Goal: Task Accomplishment & Management: Manage account settings

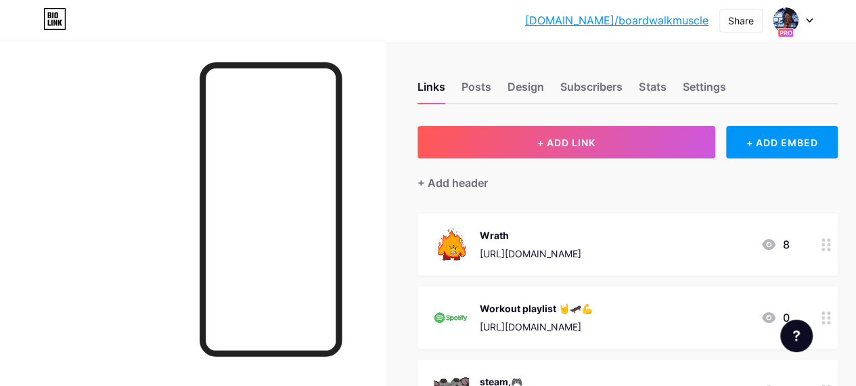
click at [665, 21] on link "[DOMAIN_NAME]/boardwalkmuscle" at bounding box center [616, 20] width 183 height 16
click at [529, 91] on div "Design" at bounding box center [526, 91] width 37 height 24
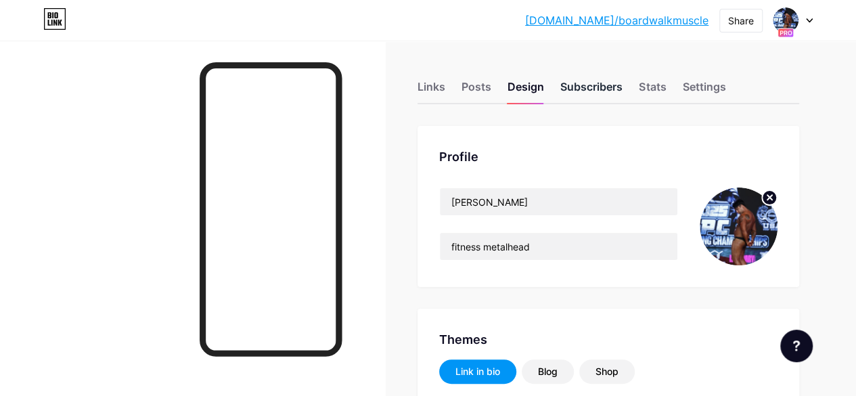
click at [609, 85] on div "Subscribers" at bounding box center [591, 91] width 62 height 24
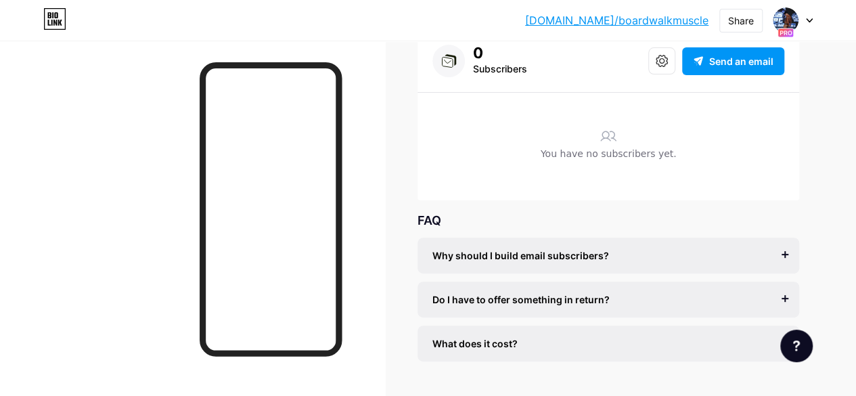
scroll to position [129, 0]
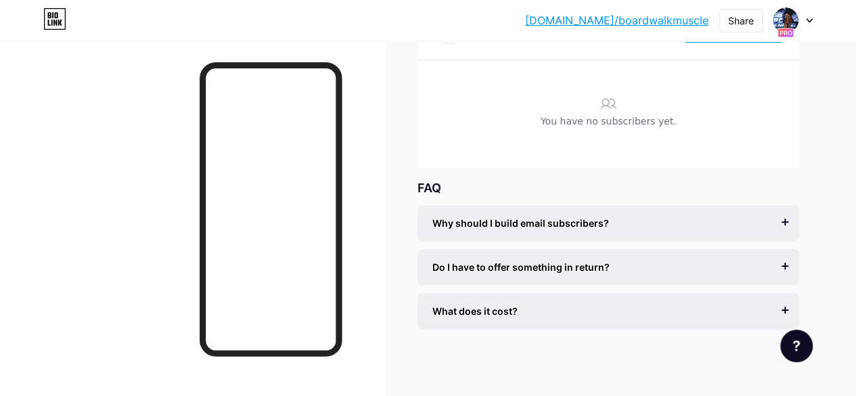
click at [648, 238] on div "Why should I build email subscribers? Email is the only reliable medium to buil…" at bounding box center [609, 223] width 382 height 36
click at [723, 217] on div "Why should I build email subscribers?" at bounding box center [609, 223] width 352 height 14
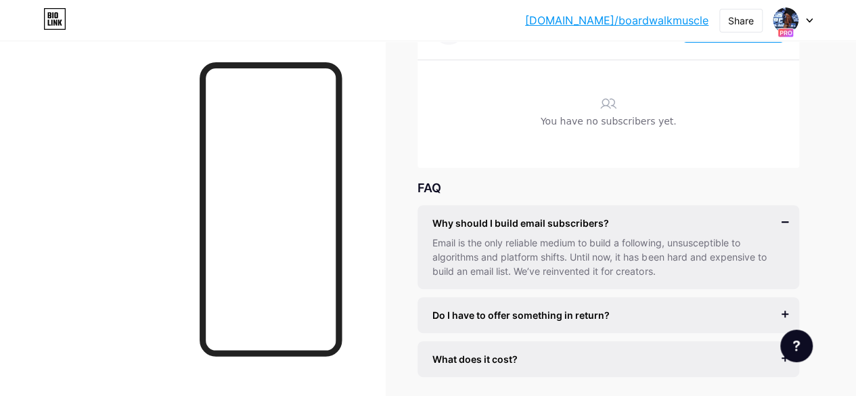
scroll to position [177, 0]
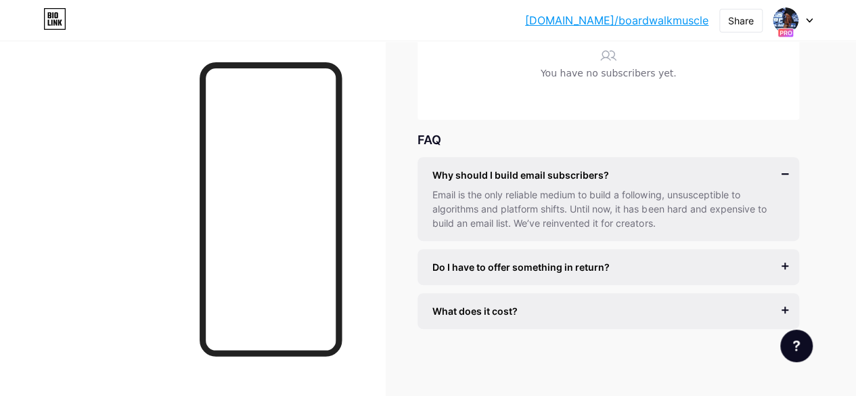
click at [758, 257] on div "Do I have to offer something in return? It’s better if you do, but most creator…" at bounding box center [609, 267] width 382 height 36
click at [781, 265] on div "Do I have to offer something in return? It’s better if you do, but most creator…" at bounding box center [609, 267] width 382 height 36
click at [793, 317] on div "What does it cost? It’s free to get started, and you can accept unlimited subsc…" at bounding box center [609, 311] width 382 height 36
click at [789, 317] on div "What does it cost? It’s free to get started, and you can accept unlimited subsc…" at bounding box center [609, 311] width 382 height 36
click at [773, 310] on div "What does it cost?" at bounding box center [609, 311] width 352 height 14
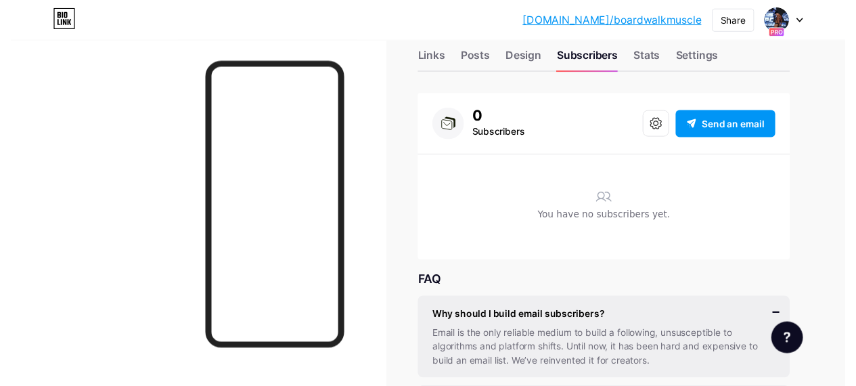
scroll to position [0, 0]
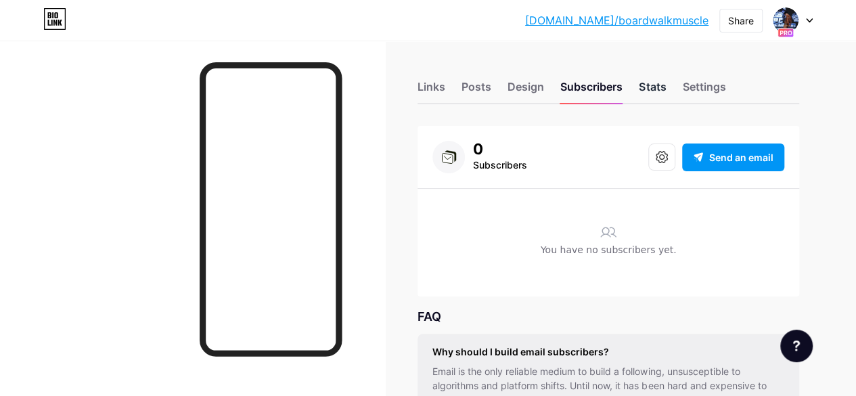
click at [664, 87] on div "Stats" at bounding box center [652, 91] width 27 height 24
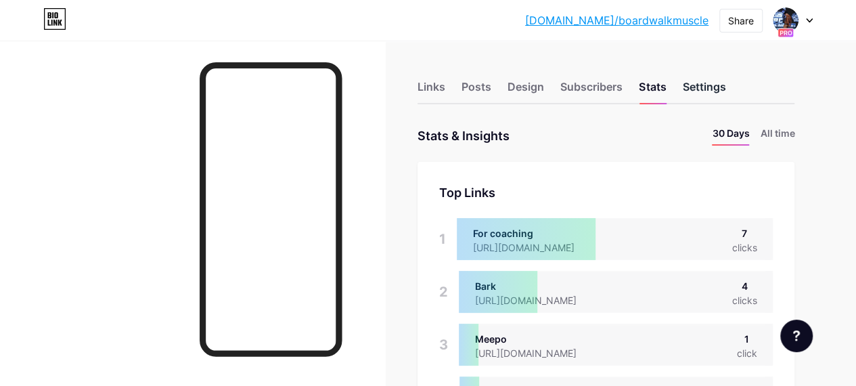
click at [723, 80] on div "Settings" at bounding box center [703, 91] width 43 height 24
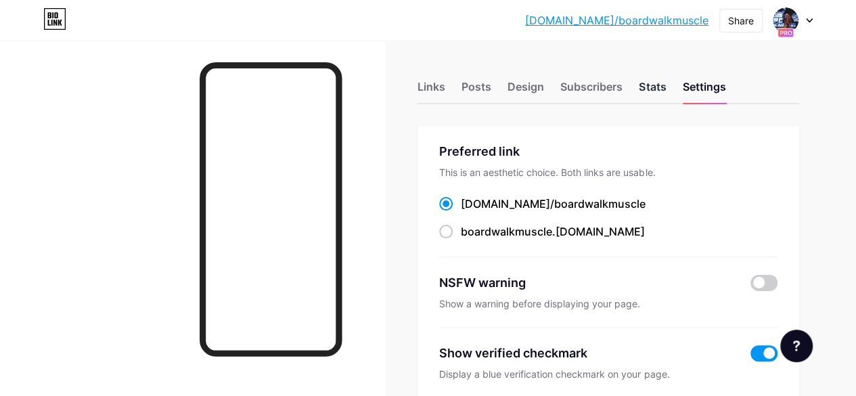
click at [661, 83] on div "Stats" at bounding box center [652, 91] width 27 height 24
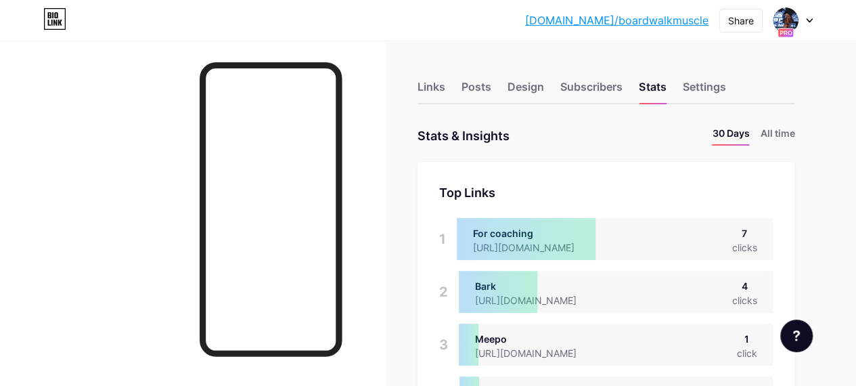
click at [595, 19] on link "[DOMAIN_NAME]/boardwalkmuscle" at bounding box center [616, 20] width 183 height 16
click at [445, 87] on div "Links" at bounding box center [432, 91] width 28 height 24
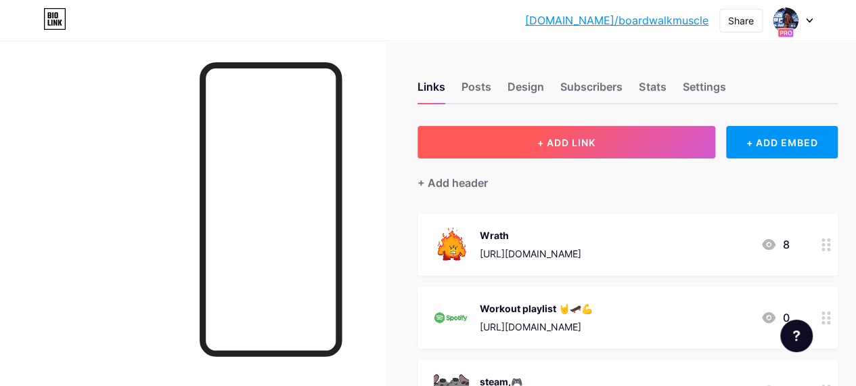
click at [594, 147] on span "+ ADD LINK" at bounding box center [566, 143] width 58 height 12
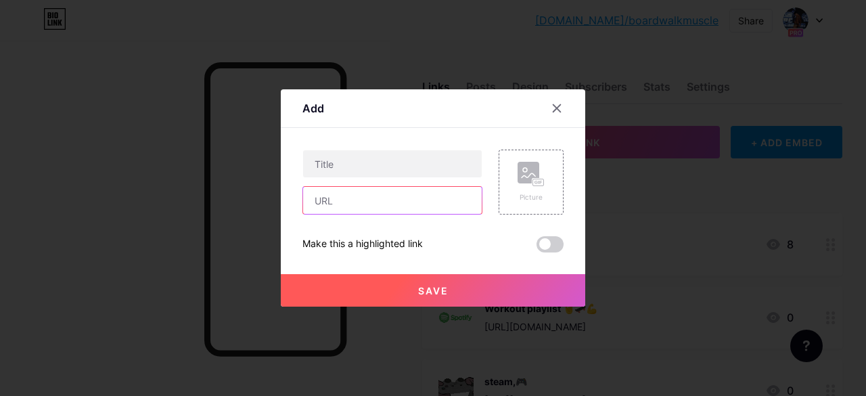
click at [405, 205] on input "text" at bounding box center [392, 200] width 179 height 27
paste input "[URL][DOMAIN_NAME][VEHICLE_IDENTIFICATION_NUMBER]"
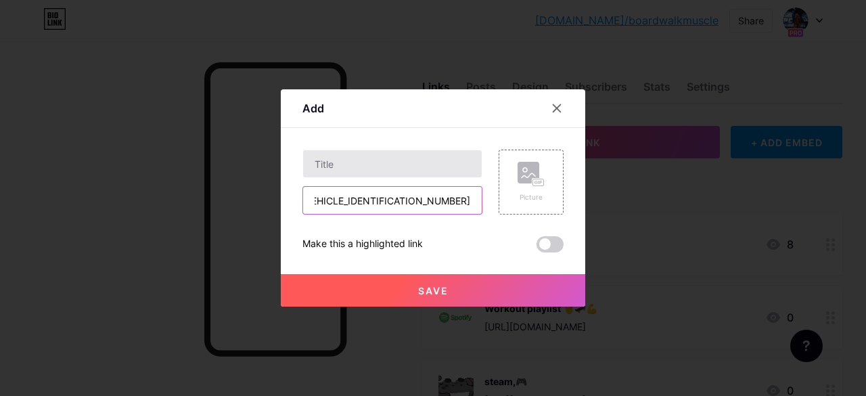
type input "[URL][DOMAIN_NAME][VEHICLE_IDENTIFICATION_NUMBER]"
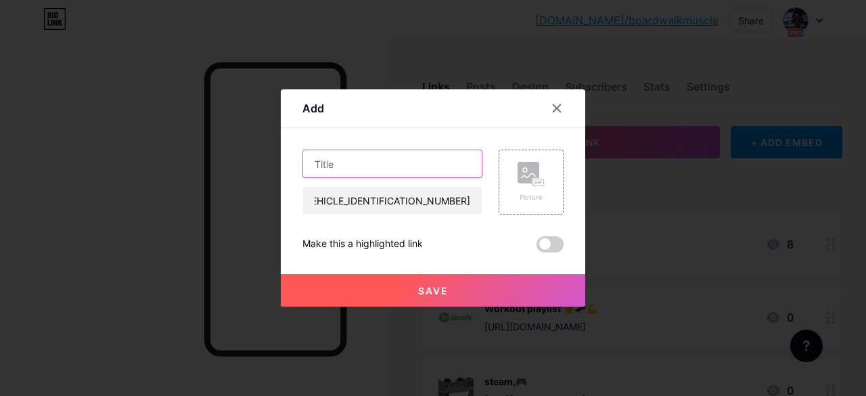
scroll to position [0, 0]
click at [367, 175] on input "text" at bounding box center [392, 163] width 179 height 27
type input "w"
type input "custom weight loss coaching package"
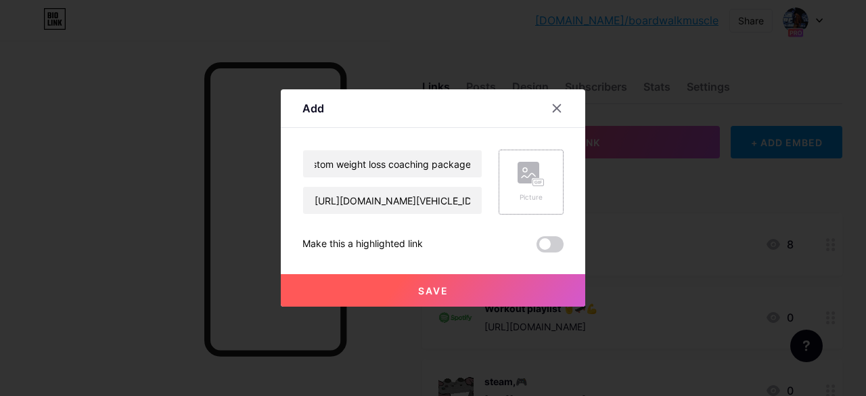
click at [542, 183] on rect at bounding box center [538, 182] width 11 height 7
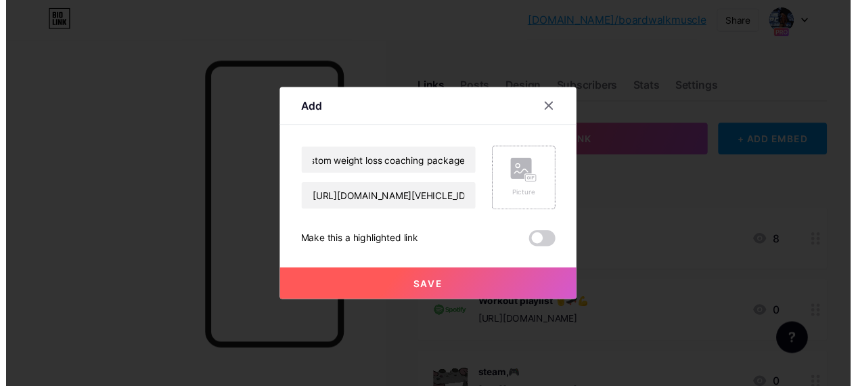
scroll to position [0, 0]
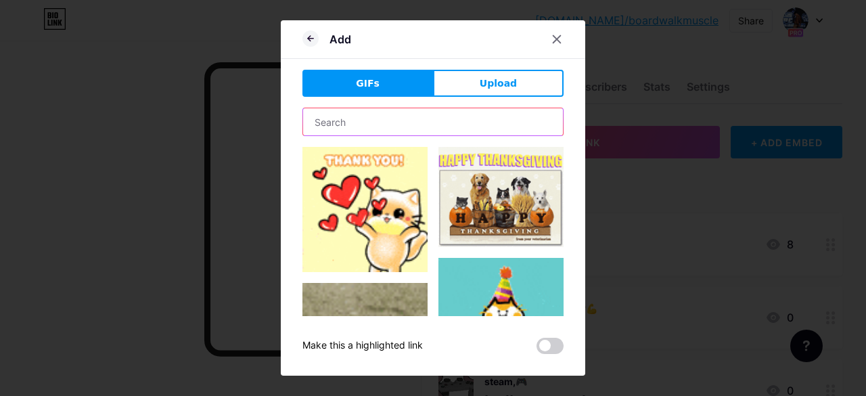
click at [464, 131] on input "text" at bounding box center [433, 121] width 260 height 27
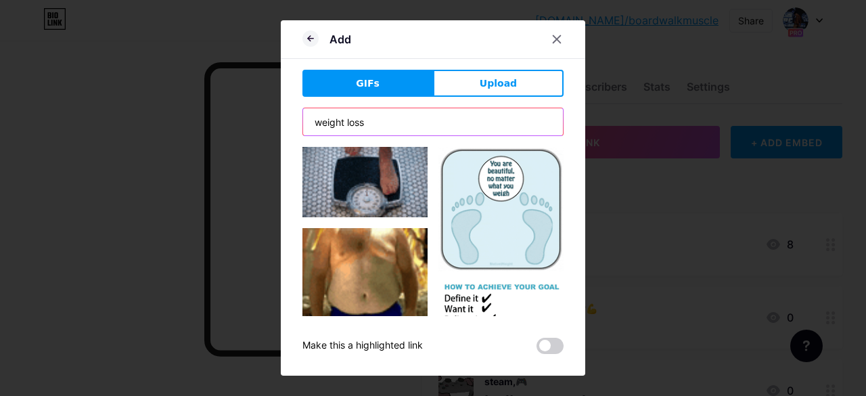
type input "weight loss"
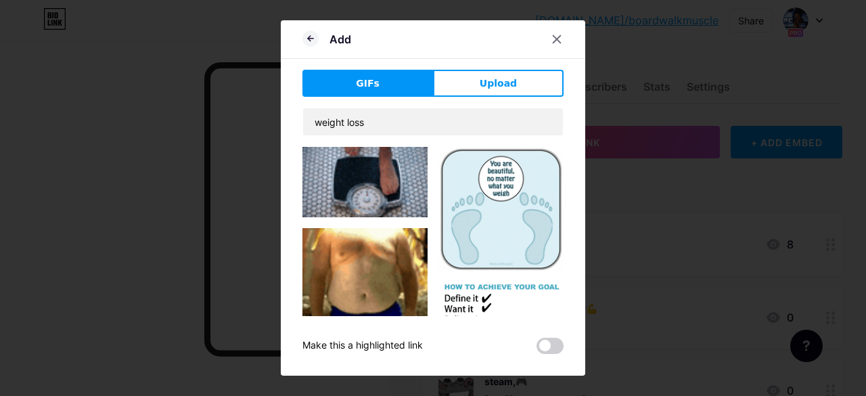
click at [401, 245] on img at bounding box center [365, 275] width 125 height 94
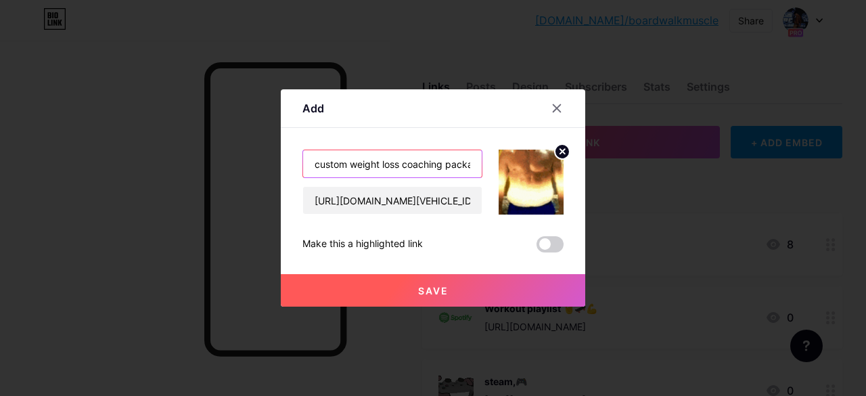
click at [444, 166] on input "custom weight loss coaching package" at bounding box center [392, 163] width 179 height 27
type input "custom weight loss training package"
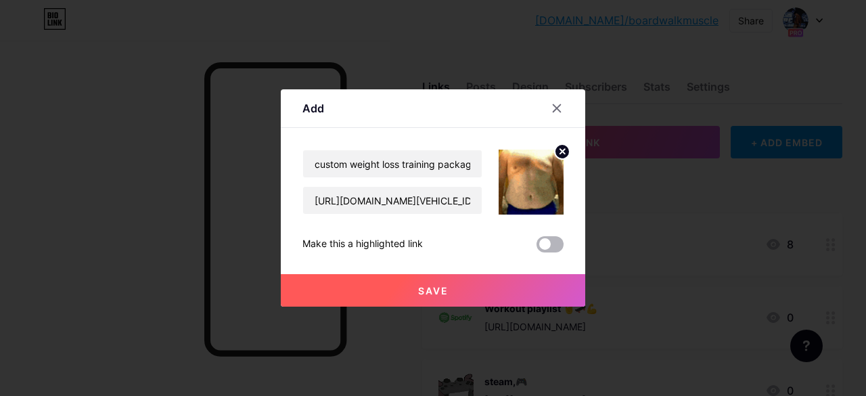
click at [554, 242] on span at bounding box center [550, 244] width 27 height 16
click at [537, 248] on input "checkbox" at bounding box center [537, 248] width 0 height 0
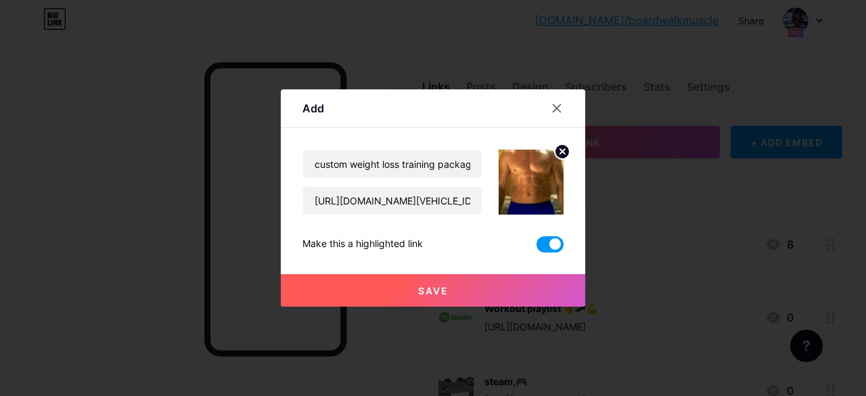
click at [520, 282] on button "Save" at bounding box center [433, 290] width 305 height 32
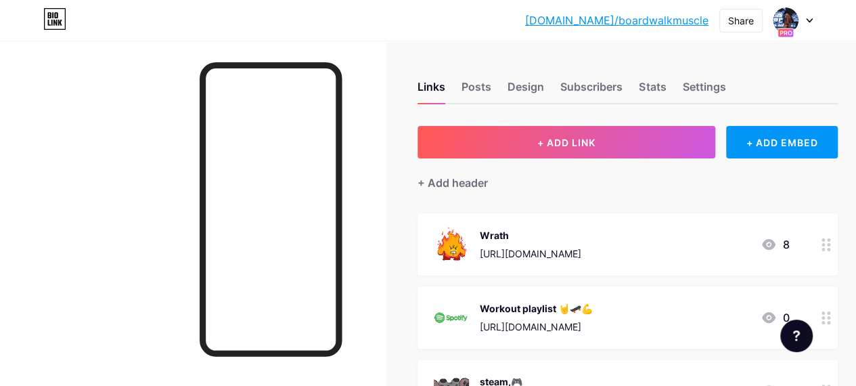
click at [803, 19] on div at bounding box center [793, 20] width 39 height 24
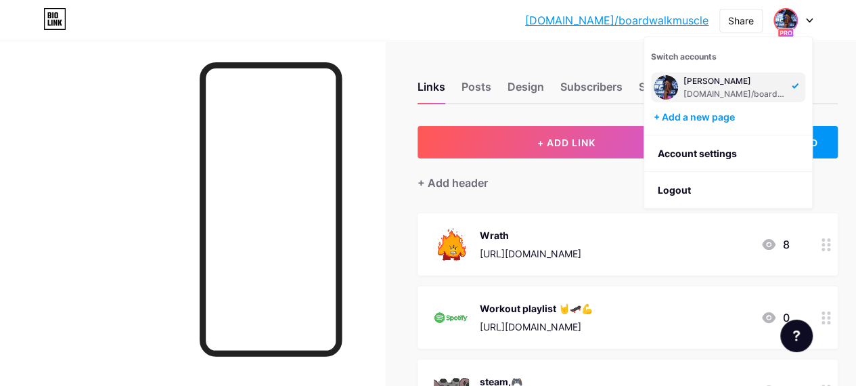
click at [682, 25] on link "[DOMAIN_NAME]/boardwalkmuscle" at bounding box center [616, 20] width 183 height 16
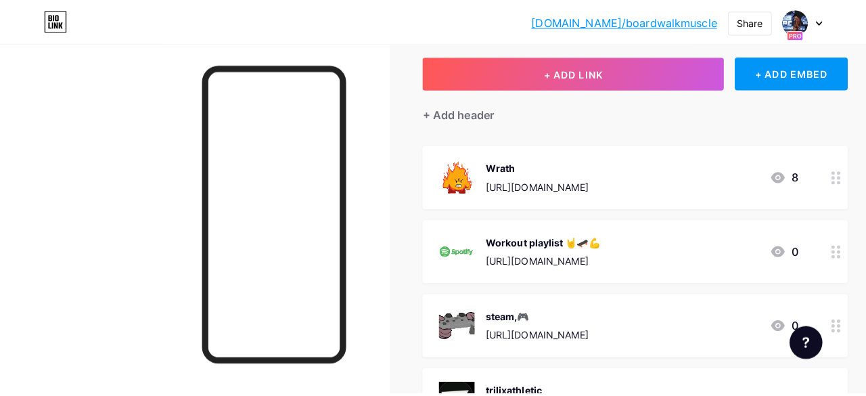
scroll to position [60, 0]
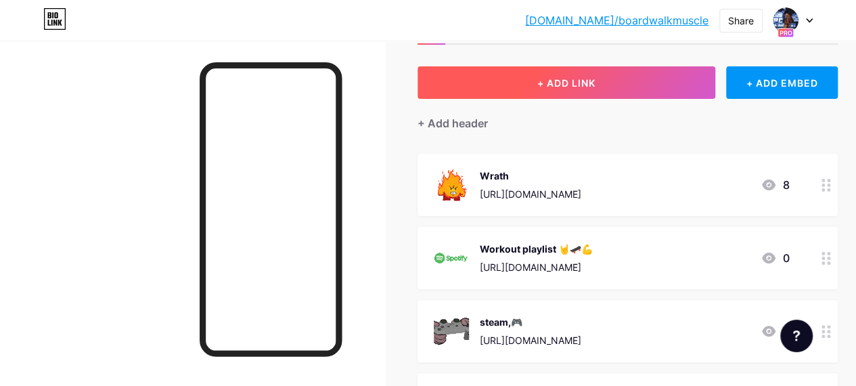
click at [625, 91] on button "+ ADD LINK" at bounding box center [567, 82] width 298 height 32
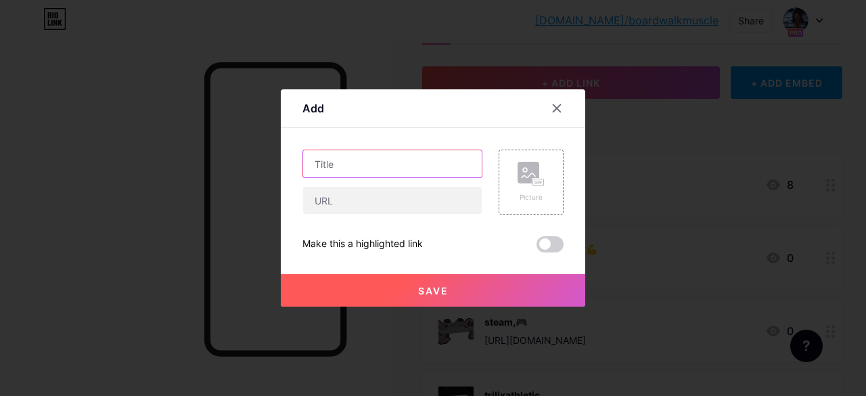
click at [433, 163] on input "text" at bounding box center [392, 163] width 179 height 27
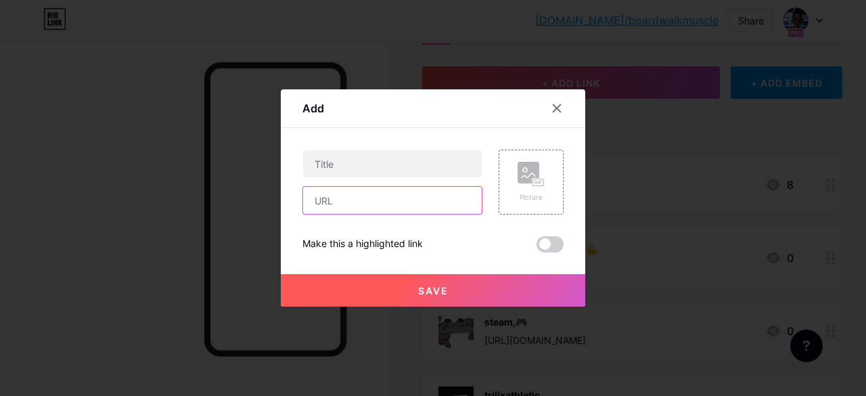
click at [406, 210] on input "text" at bounding box center [392, 200] width 179 height 27
type input "[URL][DOMAIN_NAME][VEHICLE_IDENTIFICATION_NUMBER]"
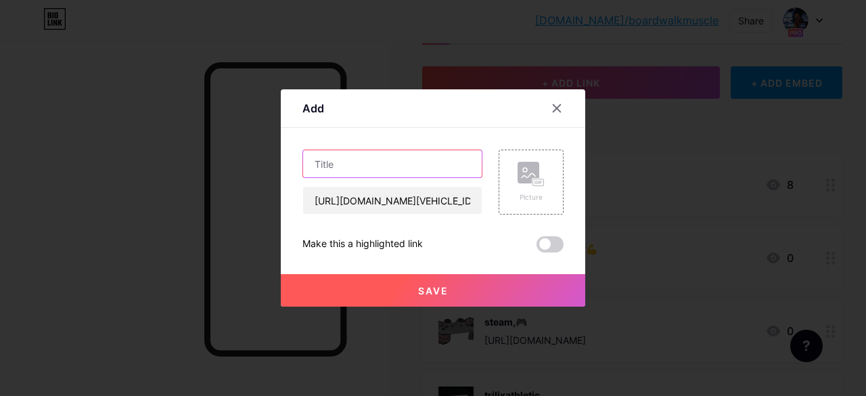
click at [374, 175] on input "text" at bounding box center [392, 163] width 179 height 27
type input "custom weight loss training package"
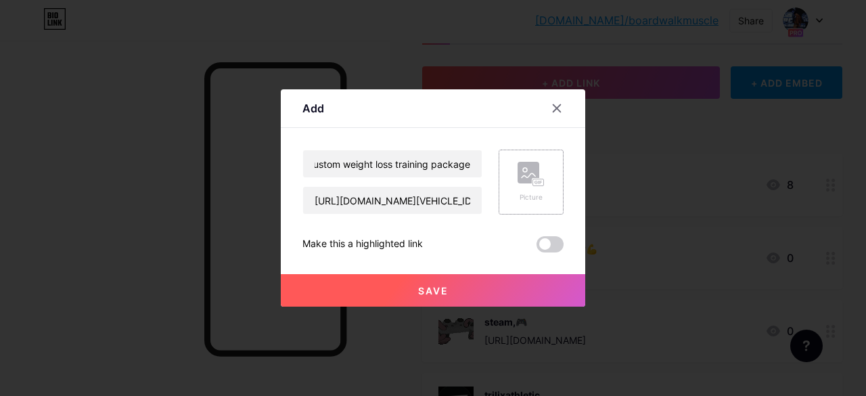
click at [535, 193] on div "Picture" at bounding box center [531, 197] width 27 height 10
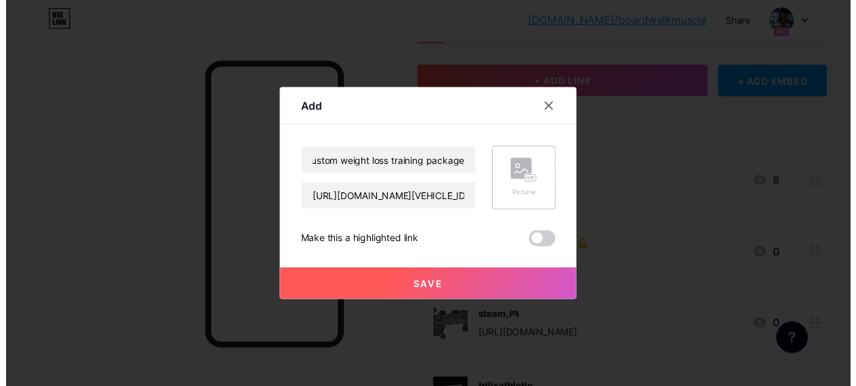
scroll to position [0, 0]
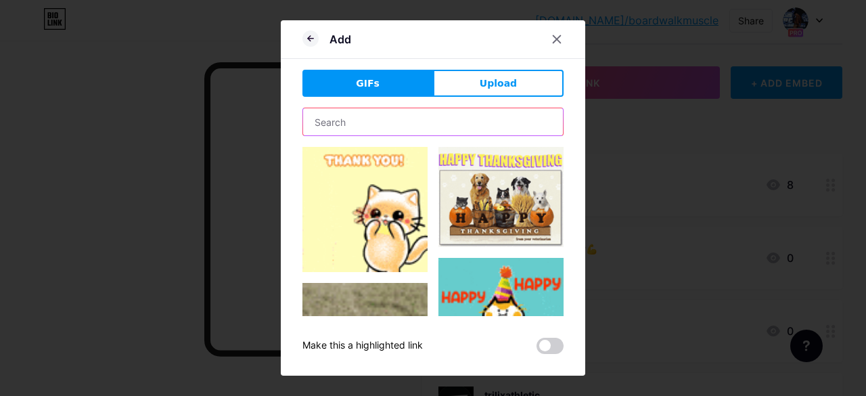
click at [387, 119] on input "text" at bounding box center [433, 121] width 260 height 27
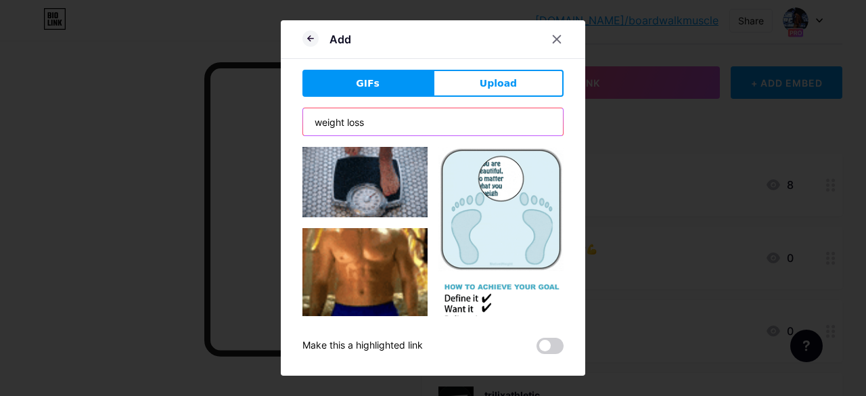
type input "weight loss"
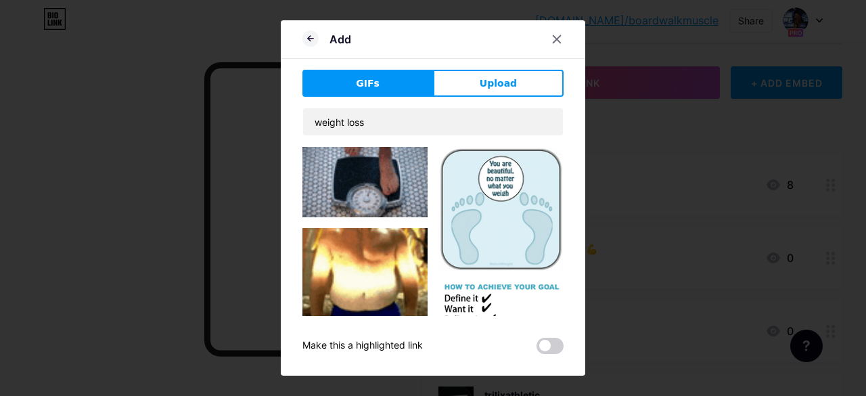
click at [374, 257] on img at bounding box center [365, 275] width 125 height 94
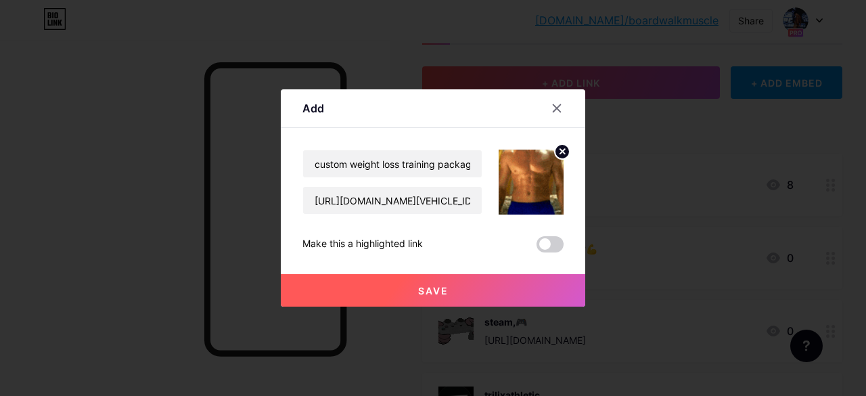
click at [556, 242] on span at bounding box center [550, 244] width 27 height 16
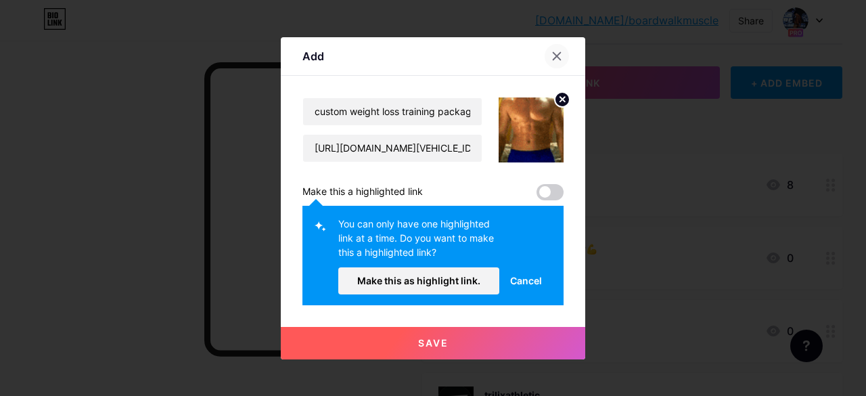
click at [559, 59] on icon at bounding box center [557, 56] width 11 height 11
